Goal: Navigation & Orientation: Find specific page/section

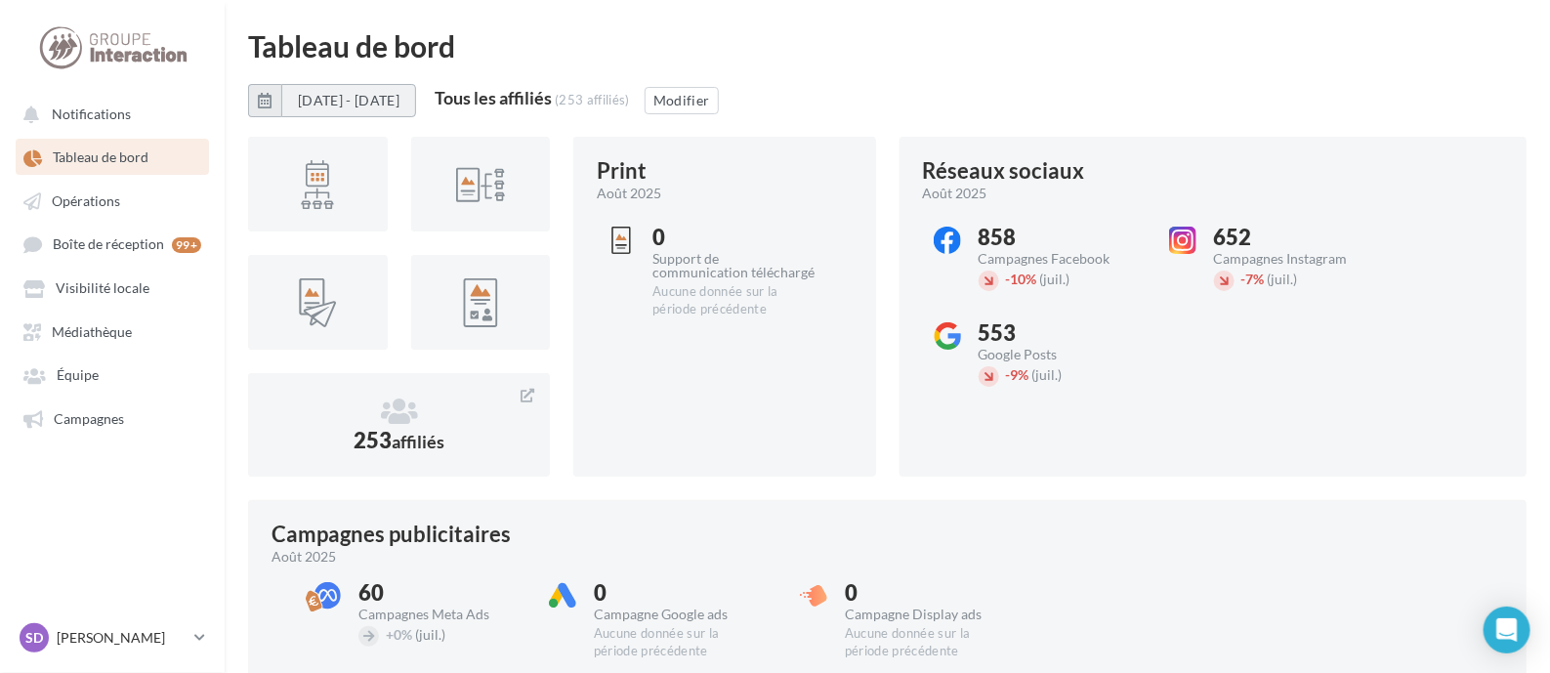
click at [400, 90] on button "[DATE] - [DATE]" at bounding box center [348, 100] width 135 height 33
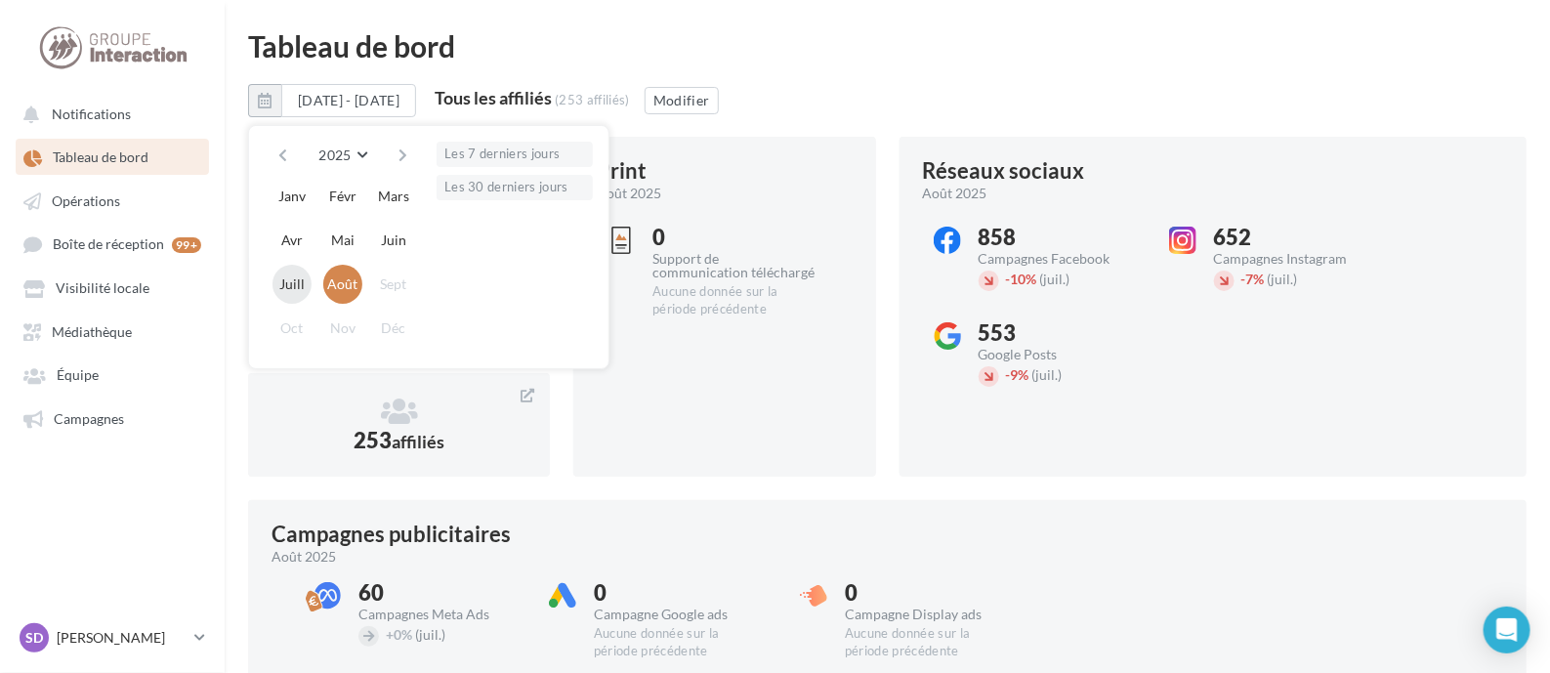
click at [285, 275] on button "Juill" at bounding box center [291, 284] width 39 height 39
click at [284, 270] on button "Juill" at bounding box center [291, 284] width 39 height 39
click at [284, 216] on div at bounding box center [318, 183] width 108 height 63
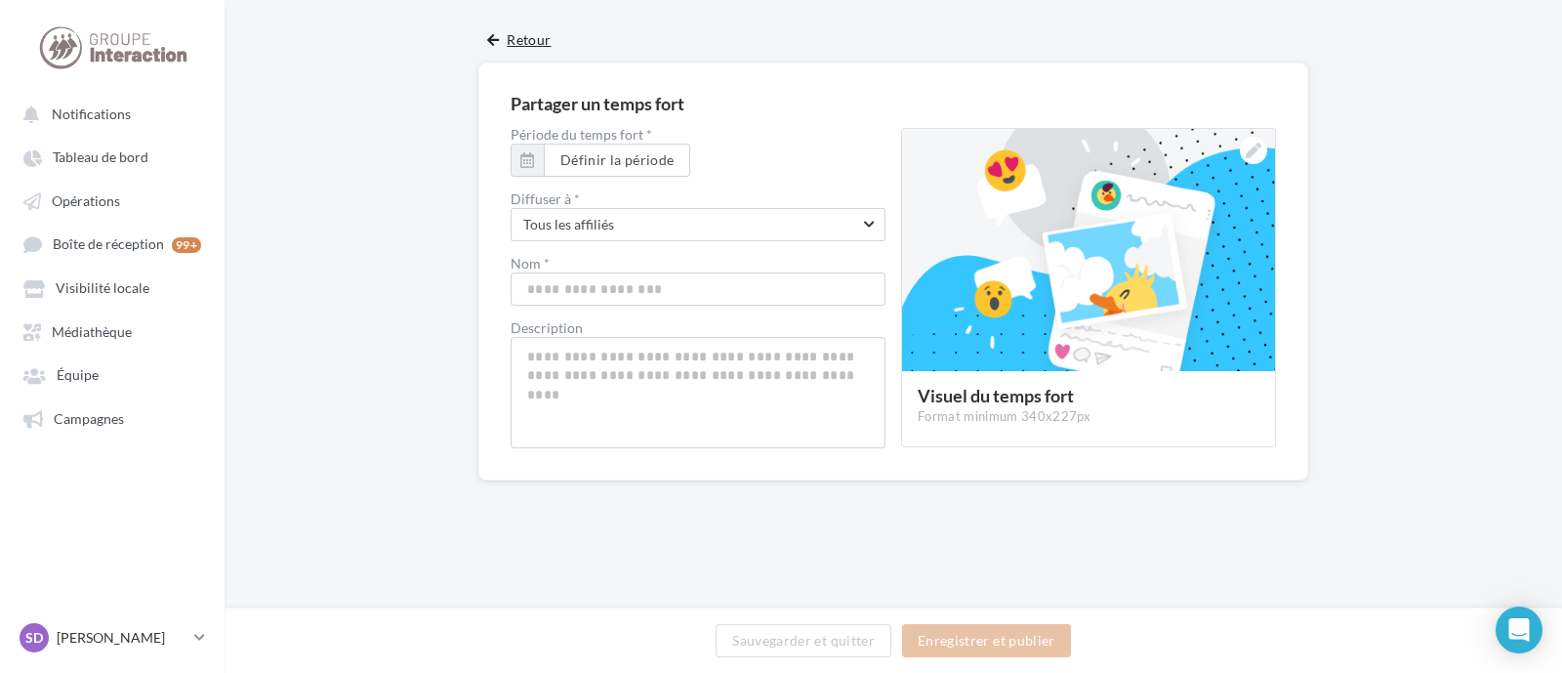
click at [498, 29] on button "Retour" at bounding box center [518, 45] width 79 height 35
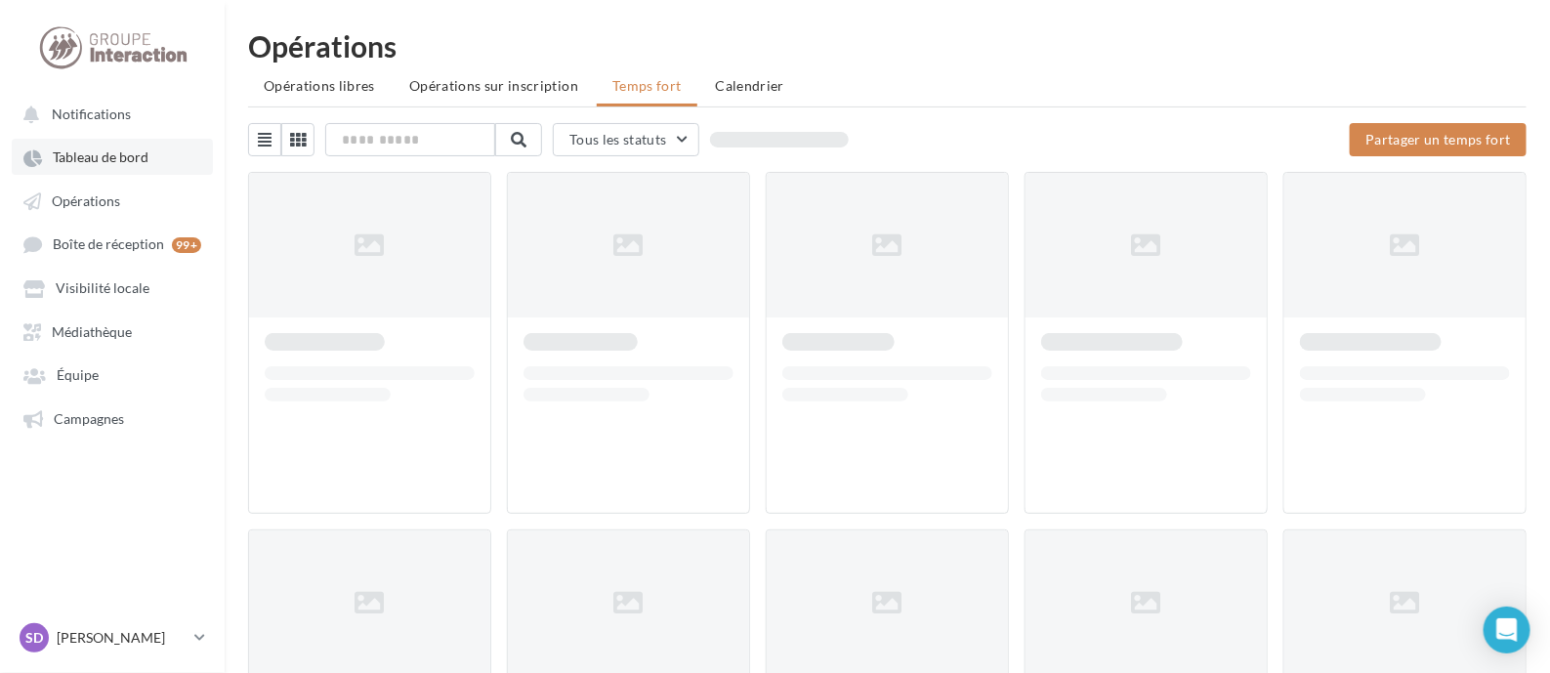
click at [88, 157] on span "Tableau de bord" at bounding box center [101, 157] width 96 height 17
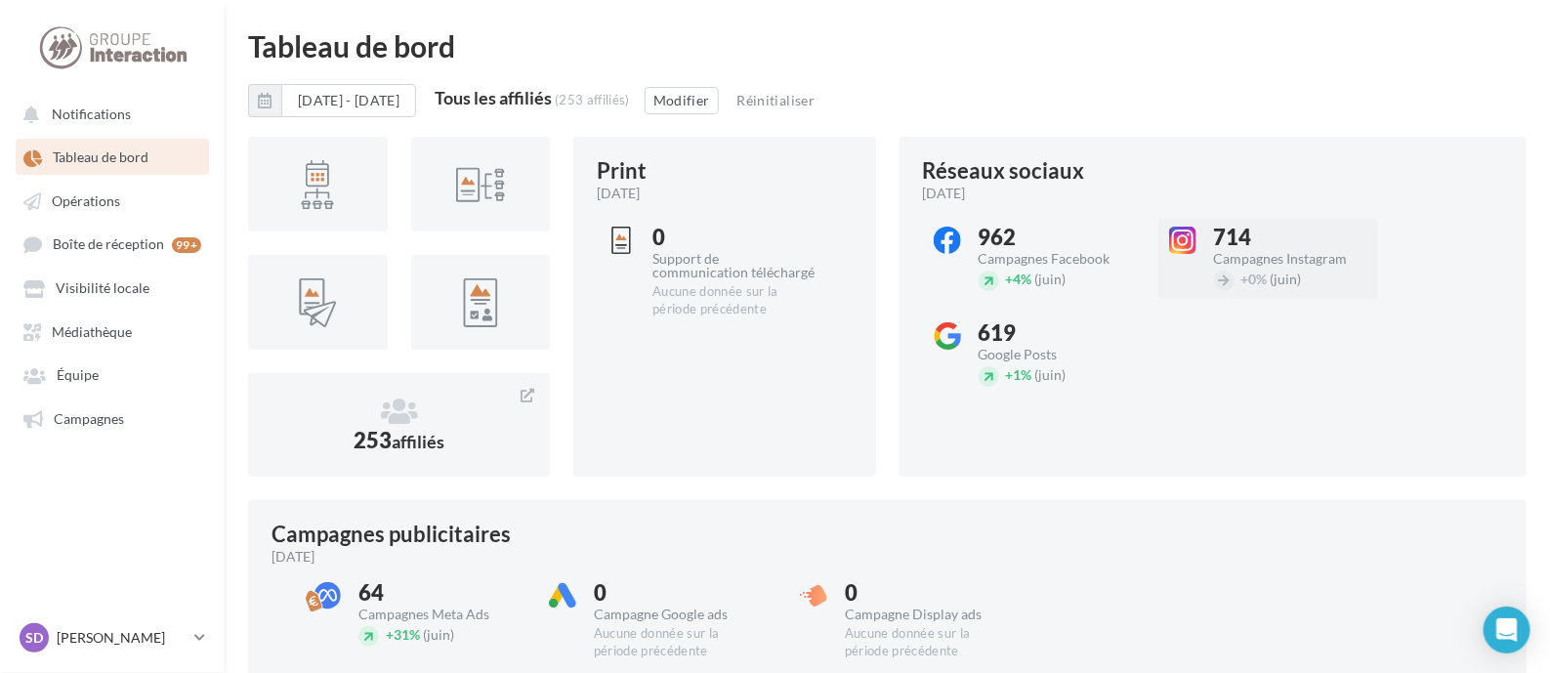
click at [1279, 246] on div "714" at bounding box center [1295, 237] width 163 height 21
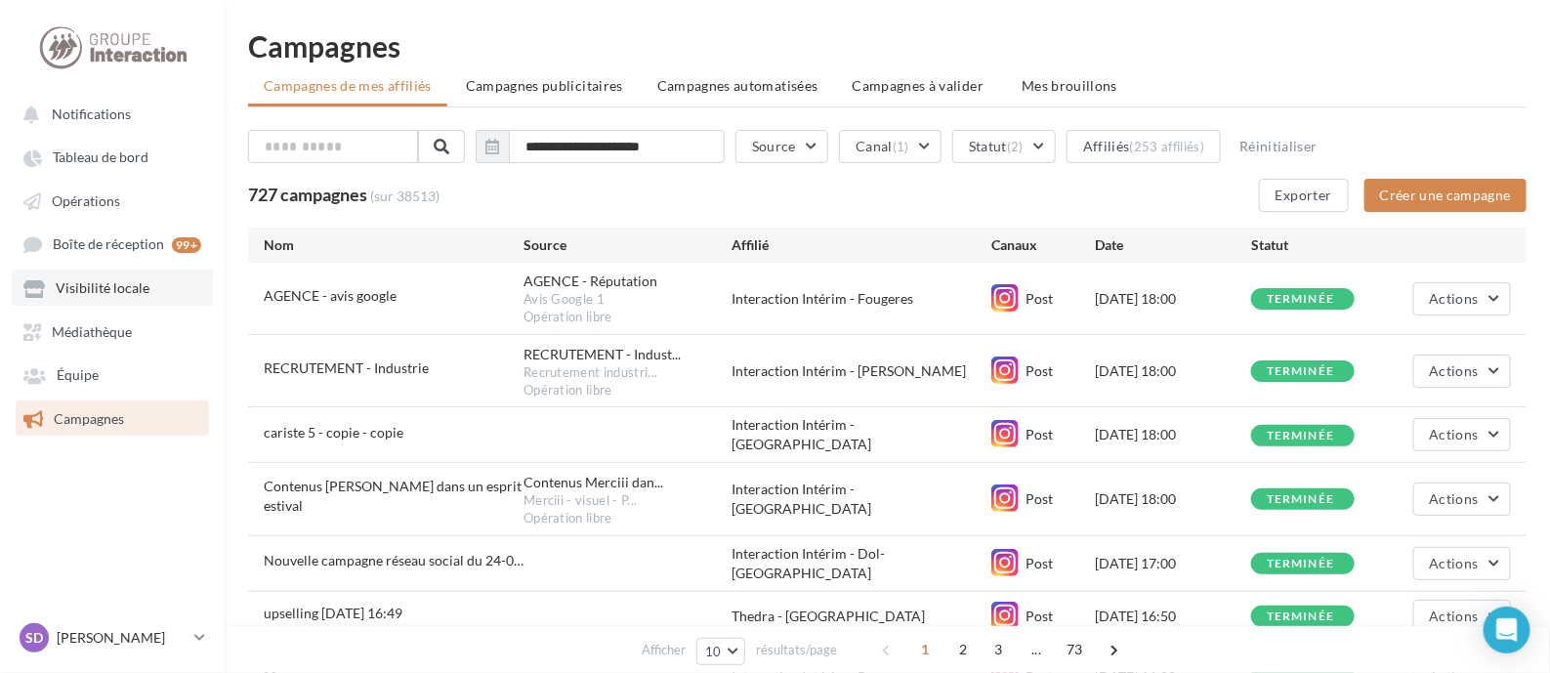
click at [109, 289] on span "Visibilité locale" at bounding box center [103, 288] width 94 height 17
